Goal: Find contact information: Obtain details needed to contact an individual or organization

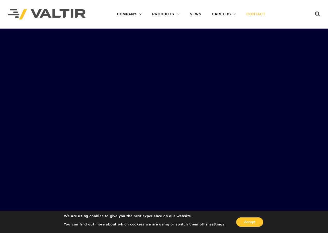
click at [256, 16] on link "CONTACT" at bounding box center [256, 14] width 29 height 10
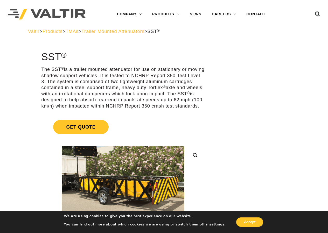
click at [126, 69] on p "The SST ® is a trailer mounted attenuator for use on stationary or moving shado…" at bounding box center [122, 87] width 163 height 43
copy p "attenuator"
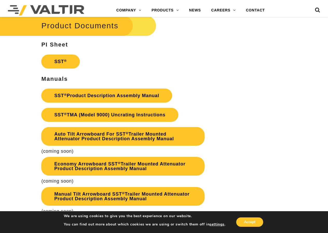
scroll to position [1052, 0]
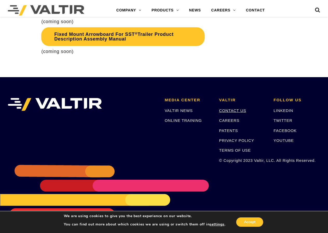
click at [234, 112] on link "CONTACT US" at bounding box center [232, 110] width 27 height 4
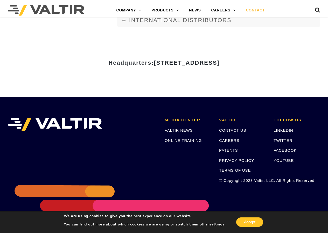
scroll to position [662, 0]
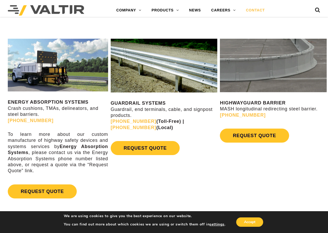
scroll to position [234, 0]
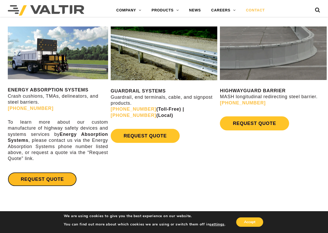
click at [54, 177] on link "REQUEST QUOTE" at bounding box center [42, 179] width 69 height 14
